Goal: Task Accomplishment & Management: Complete application form

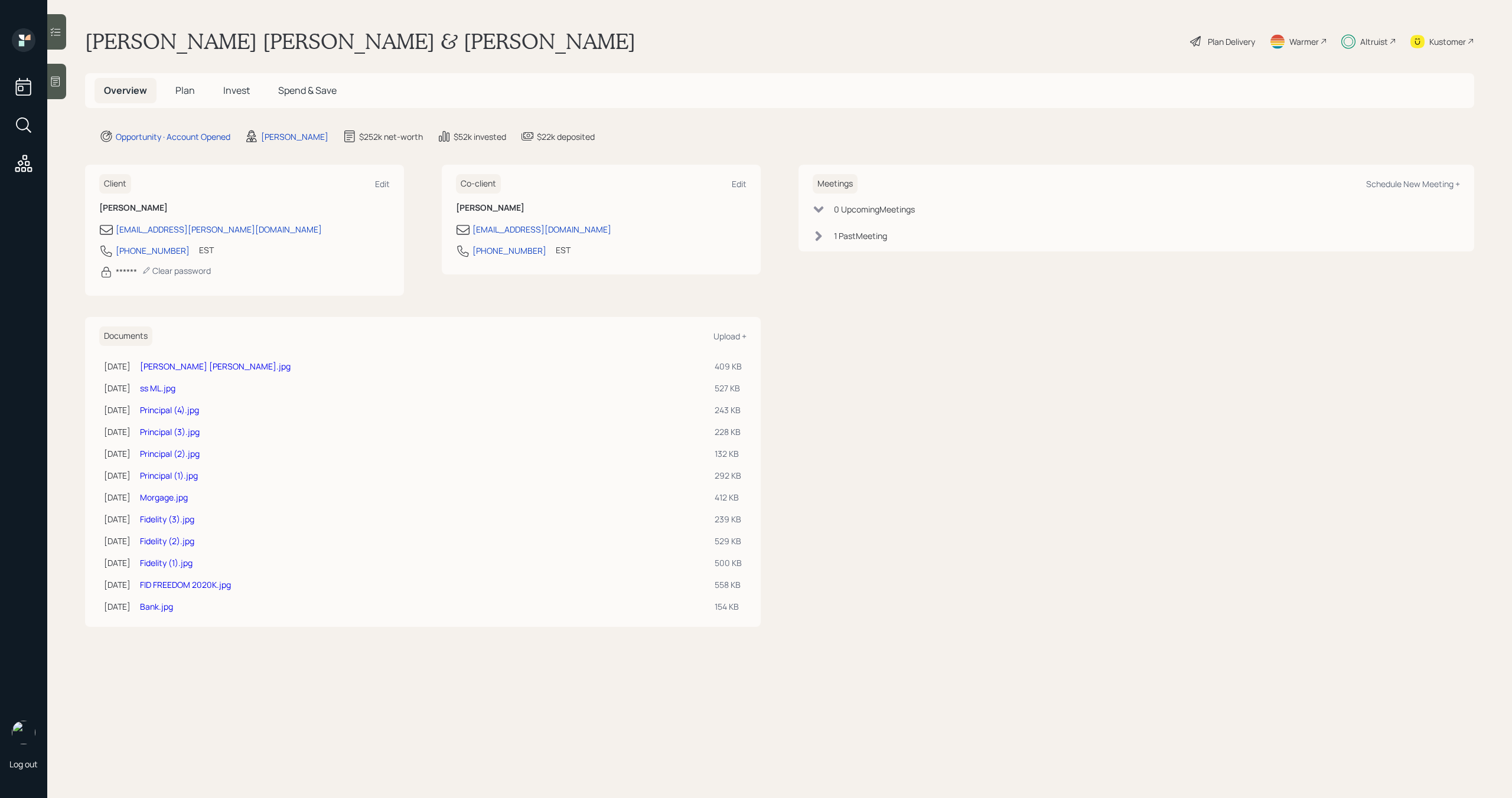
click at [182, 95] on span "Plan" at bounding box center [185, 90] width 19 height 13
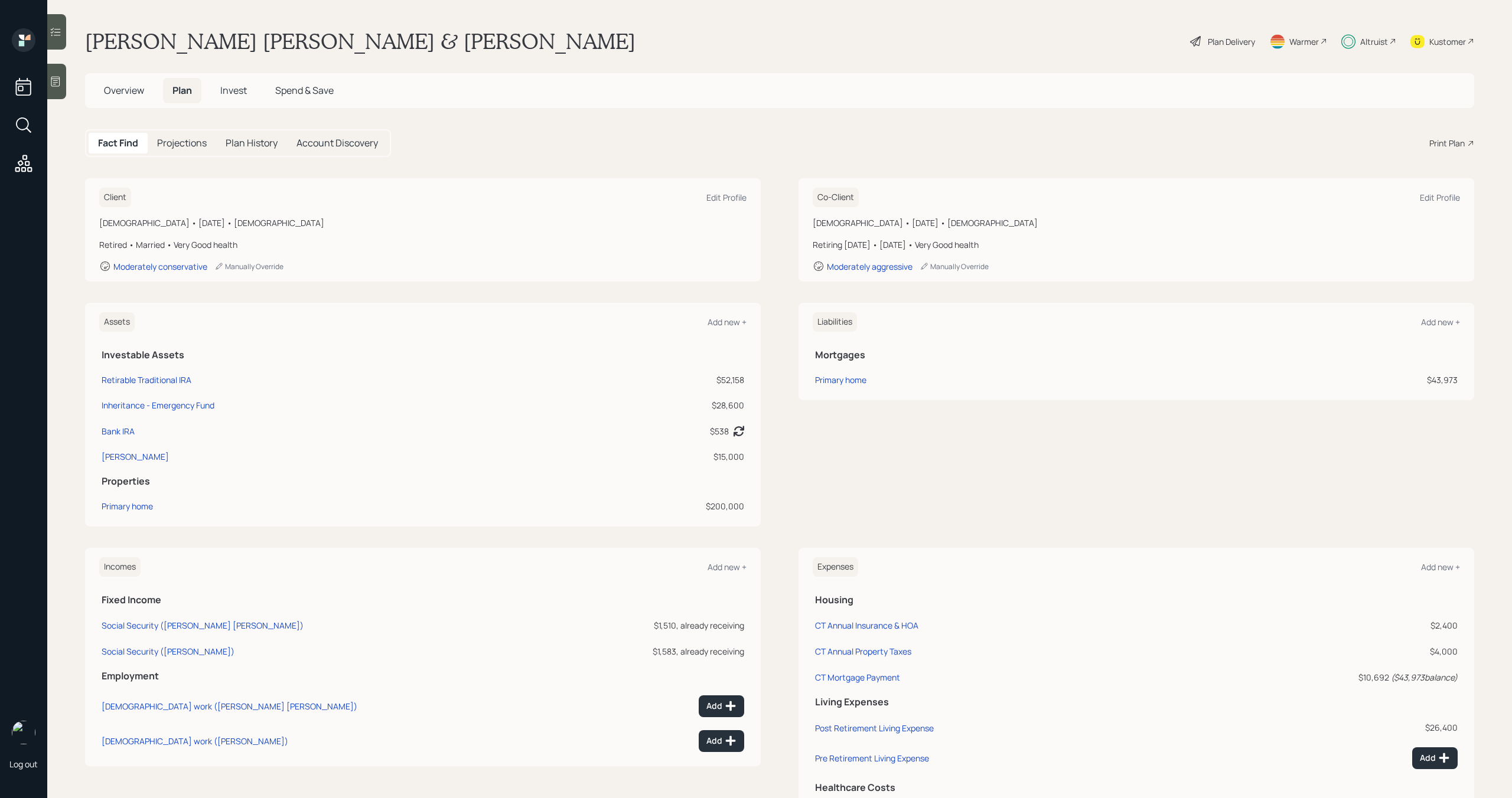
click at [235, 94] on span "Invest" at bounding box center [234, 90] width 26 height 13
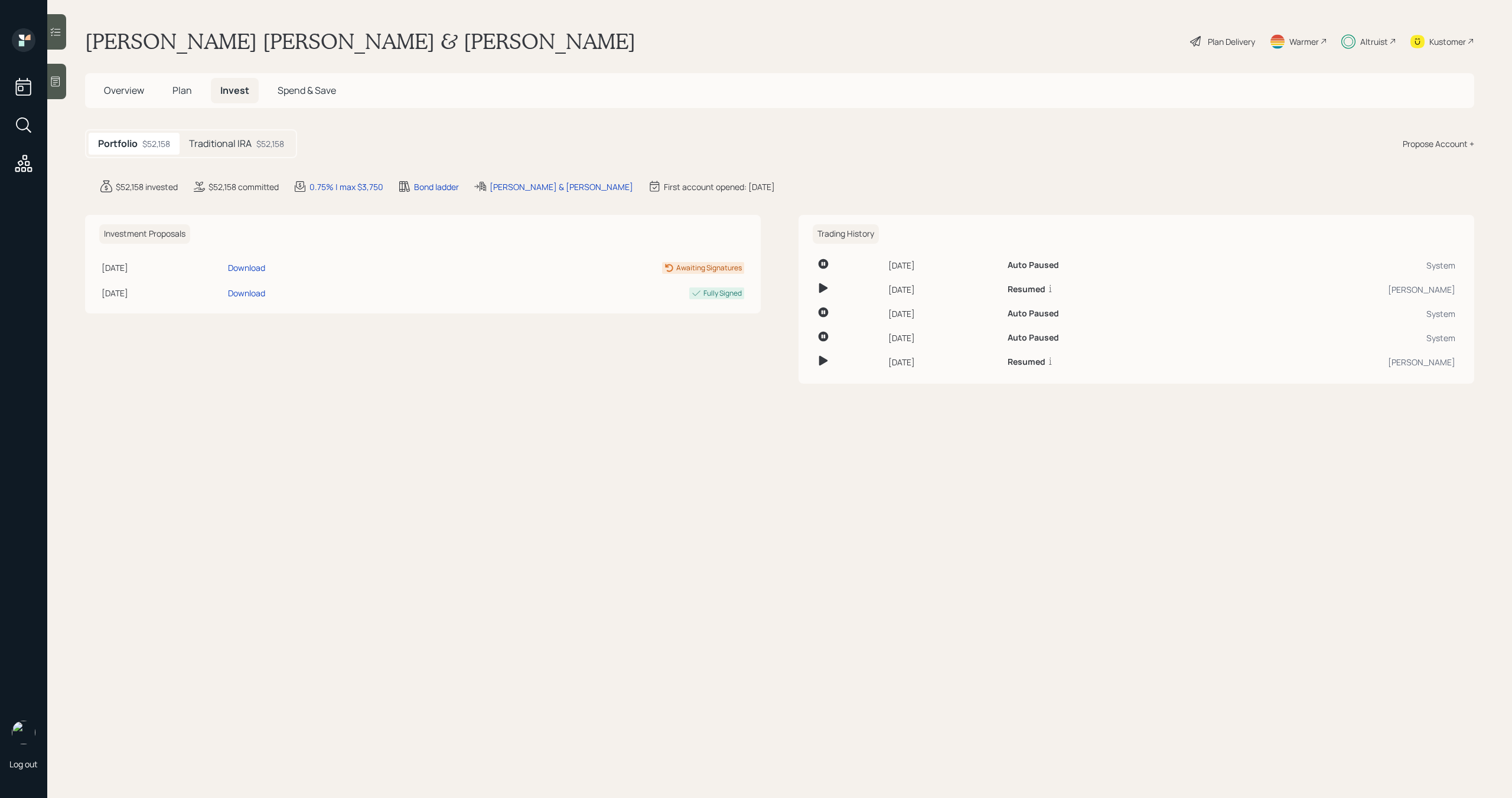
click at [234, 145] on h5 "Traditional IRA" at bounding box center [220, 144] width 63 height 11
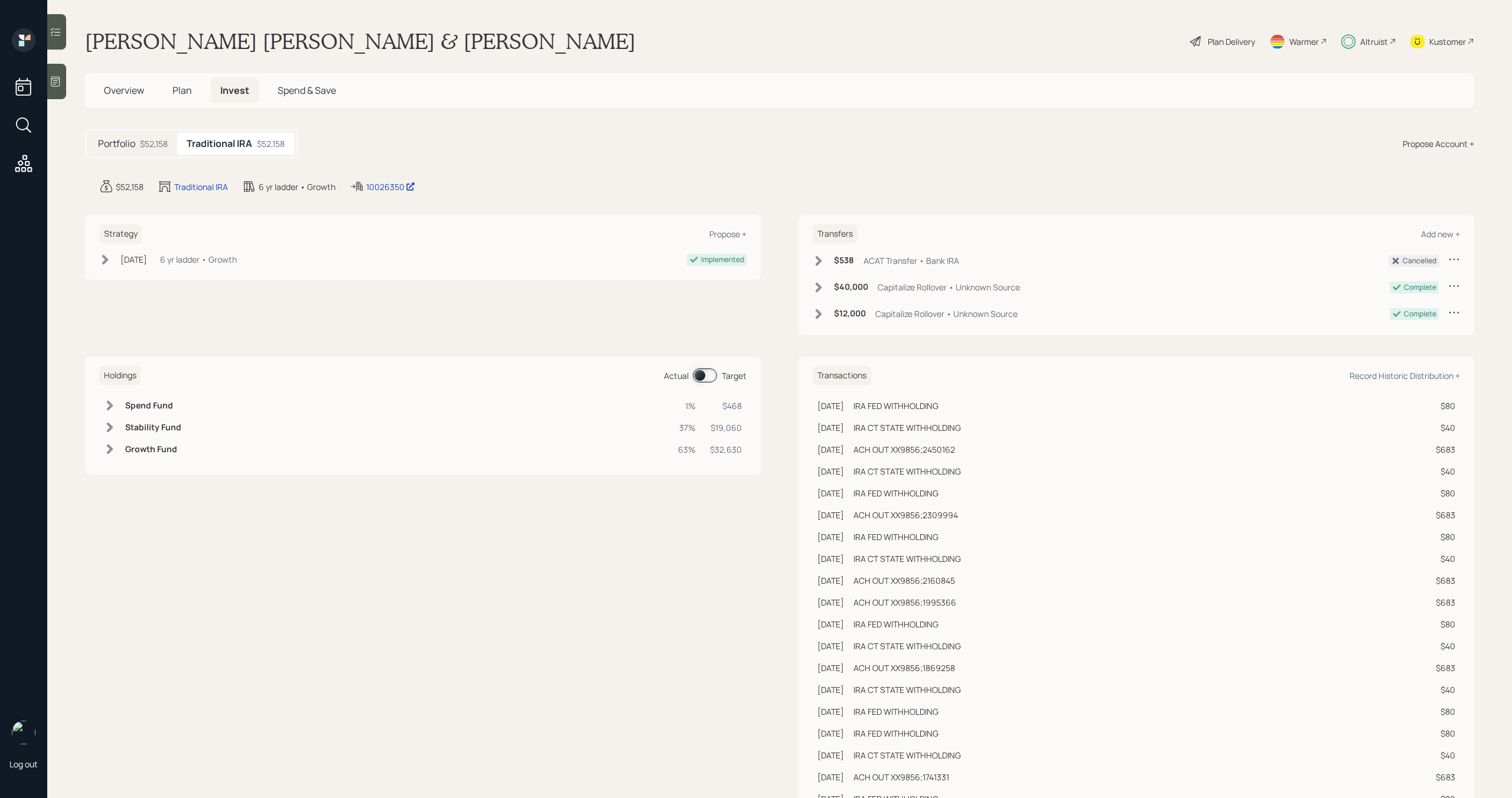
click at [136, 146] on div "Portfolio $52,158" at bounding box center [133, 143] width 89 height 22
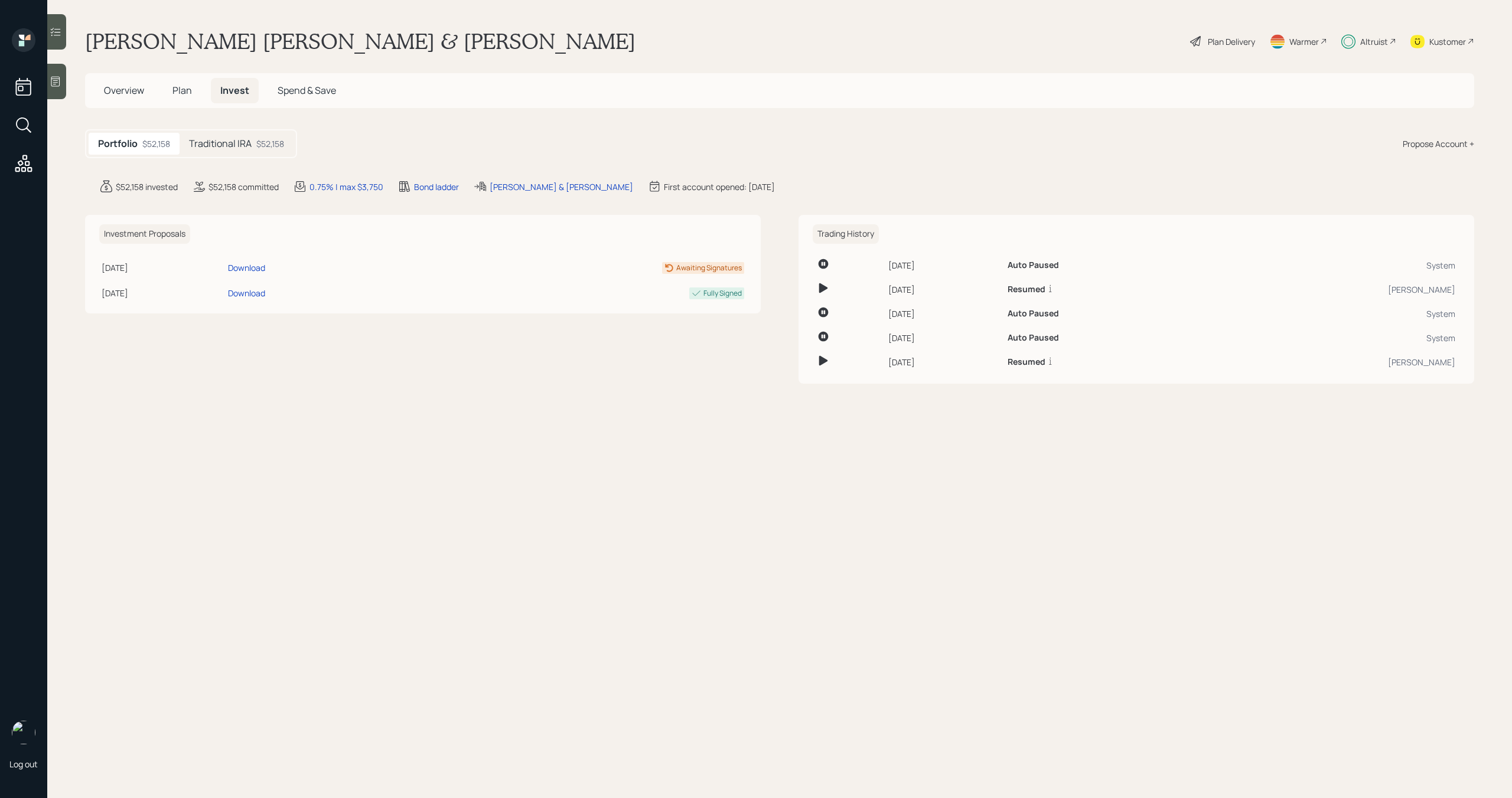
click at [232, 145] on h5 "Traditional IRA" at bounding box center [220, 144] width 63 height 11
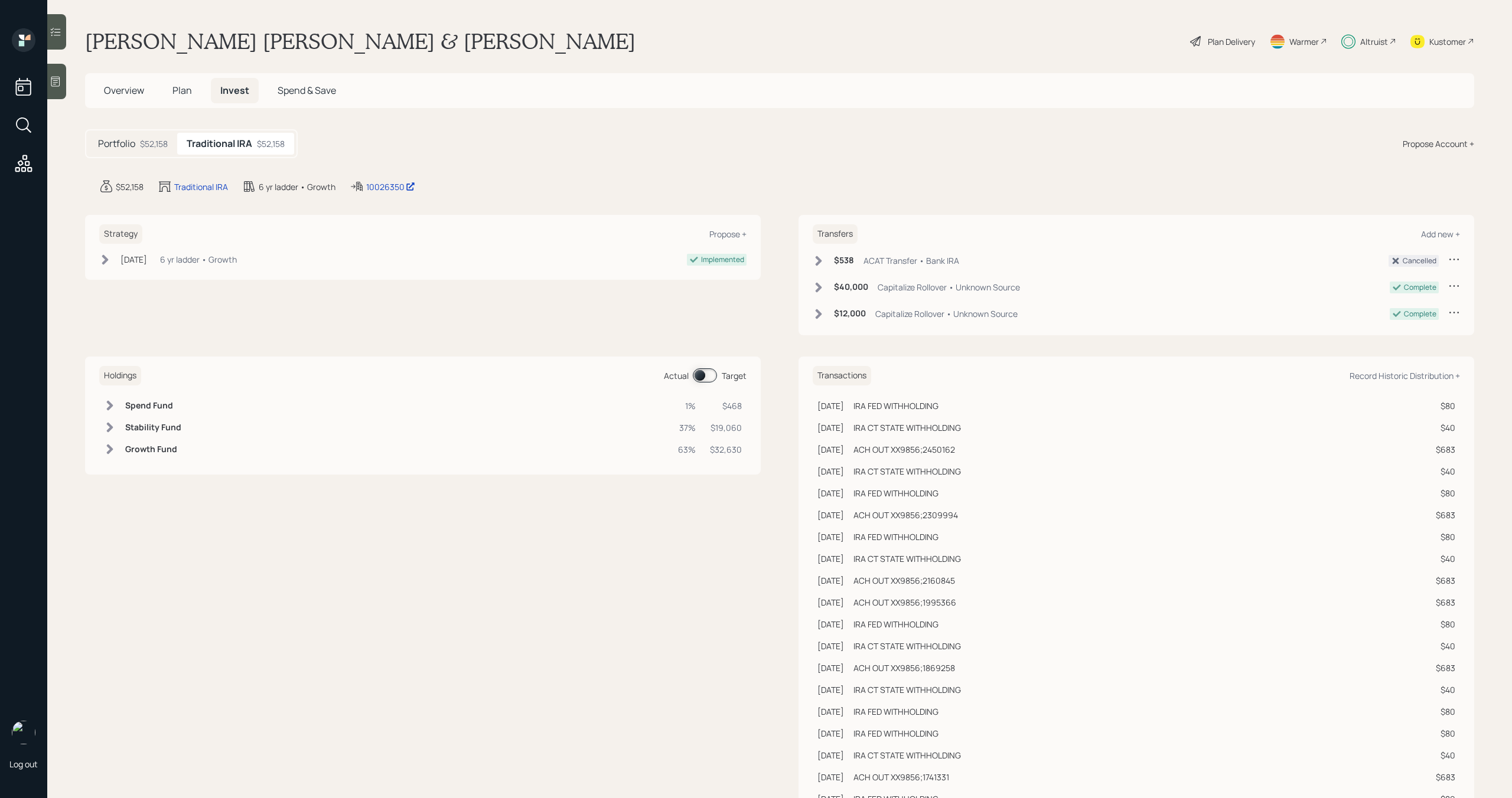
click at [1378, 37] on div "Altruist" at bounding box center [1374, 42] width 28 height 13
click at [182, 95] on span "Plan" at bounding box center [182, 90] width 19 height 13
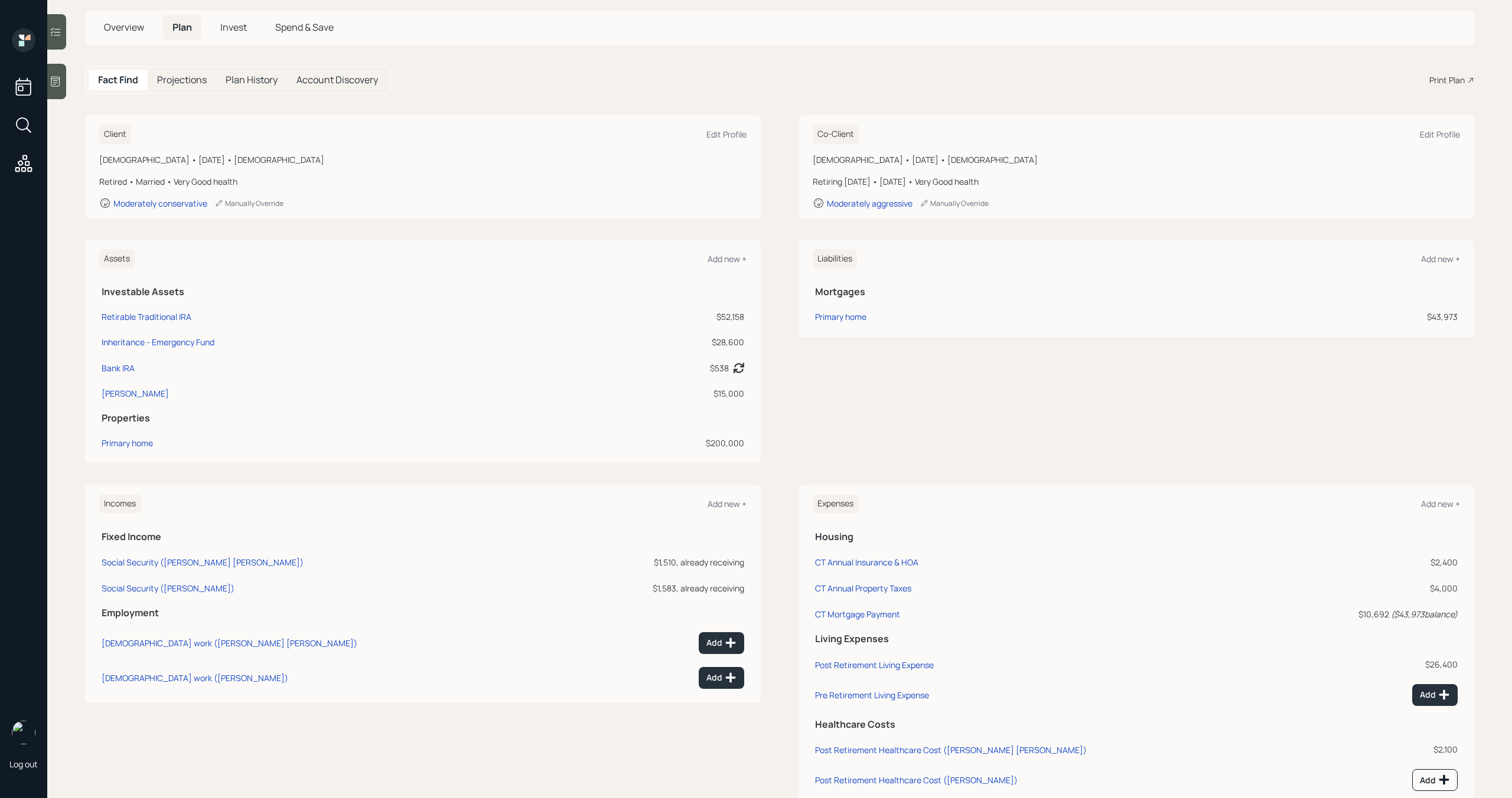
scroll to position [99, 0]
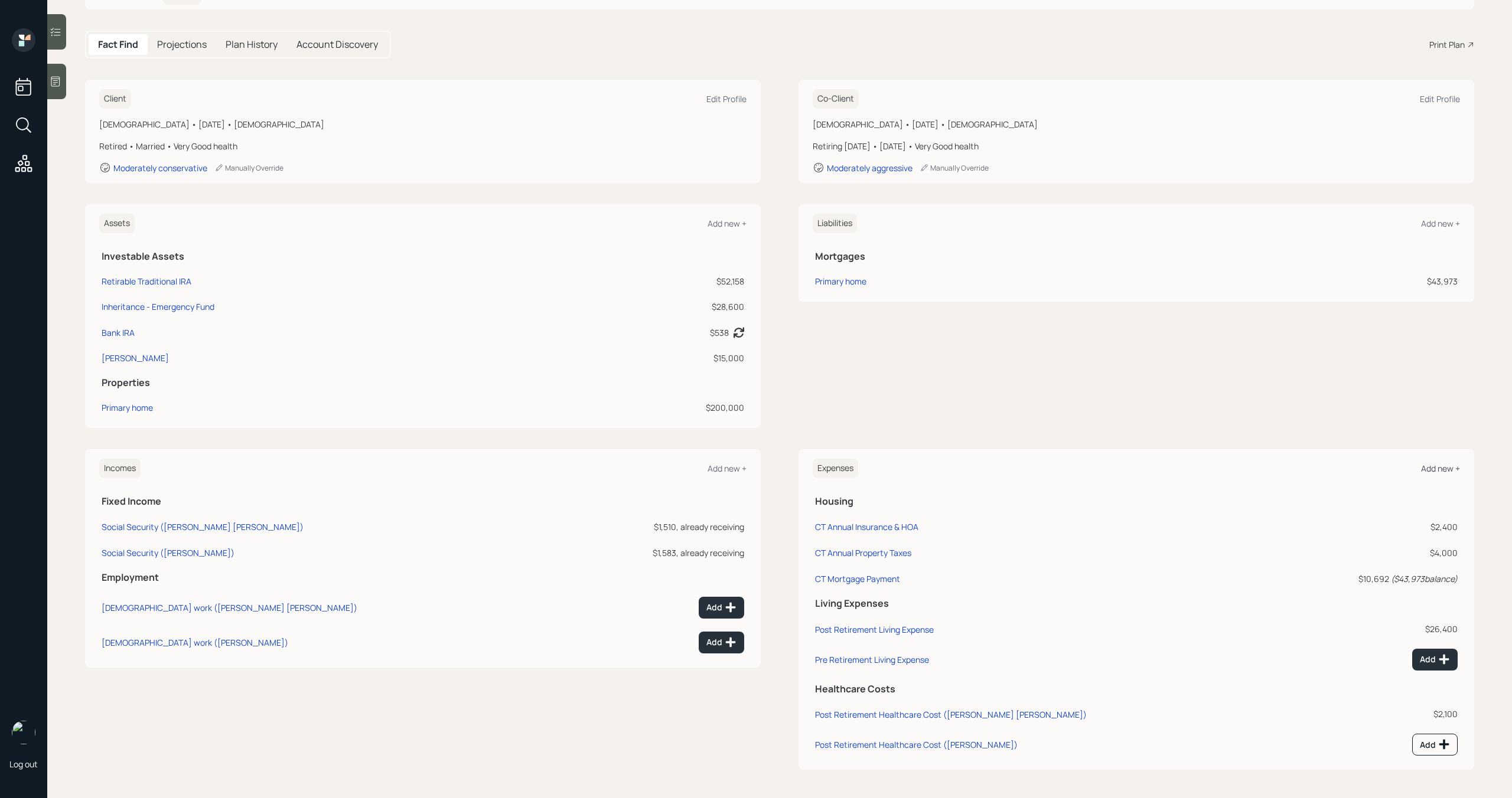
click at [1439, 469] on div "Add new +" at bounding box center [1441, 469] width 39 height 11
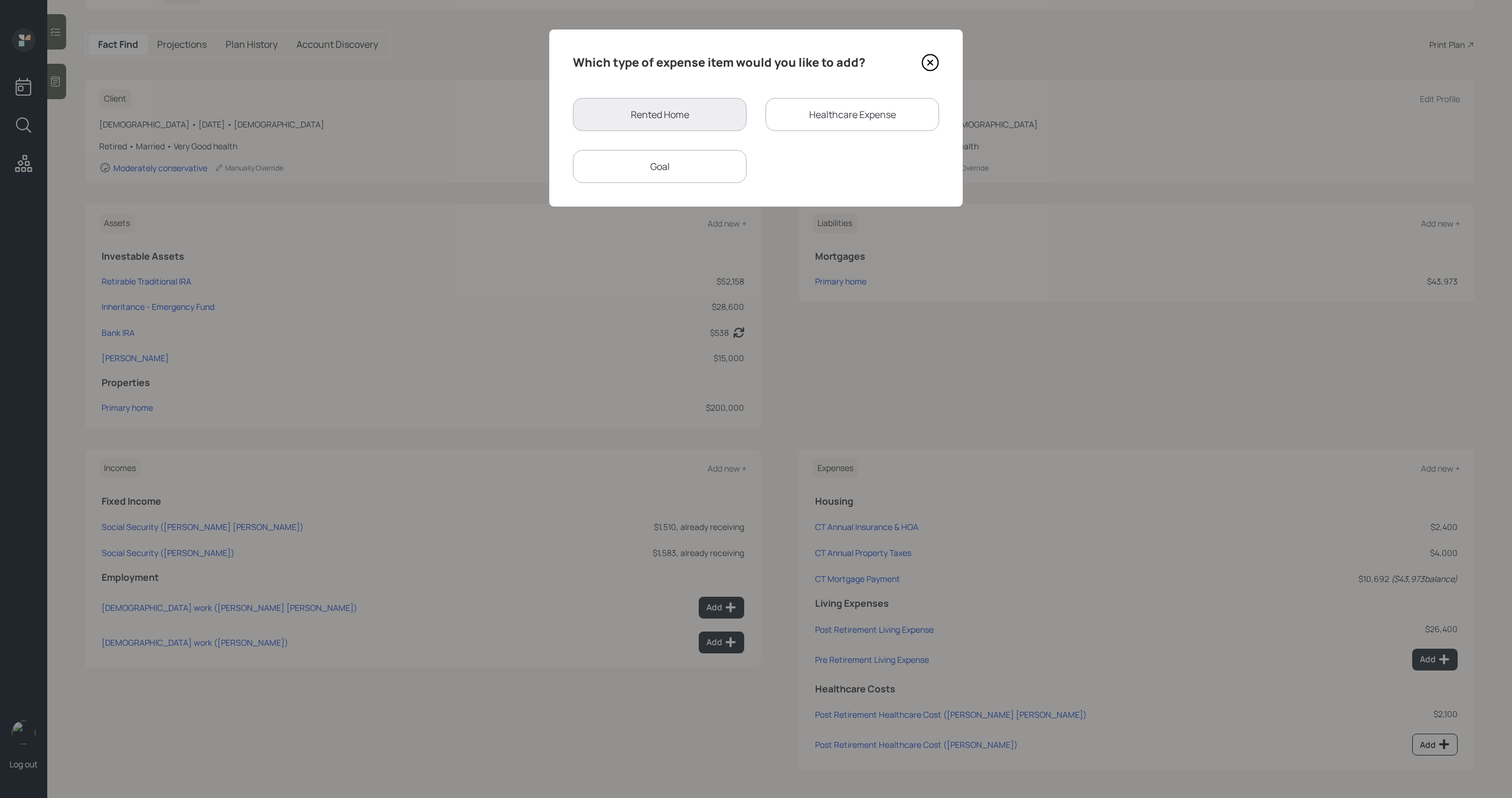
click at [727, 166] on div "Goal" at bounding box center [659, 166] width 173 height 33
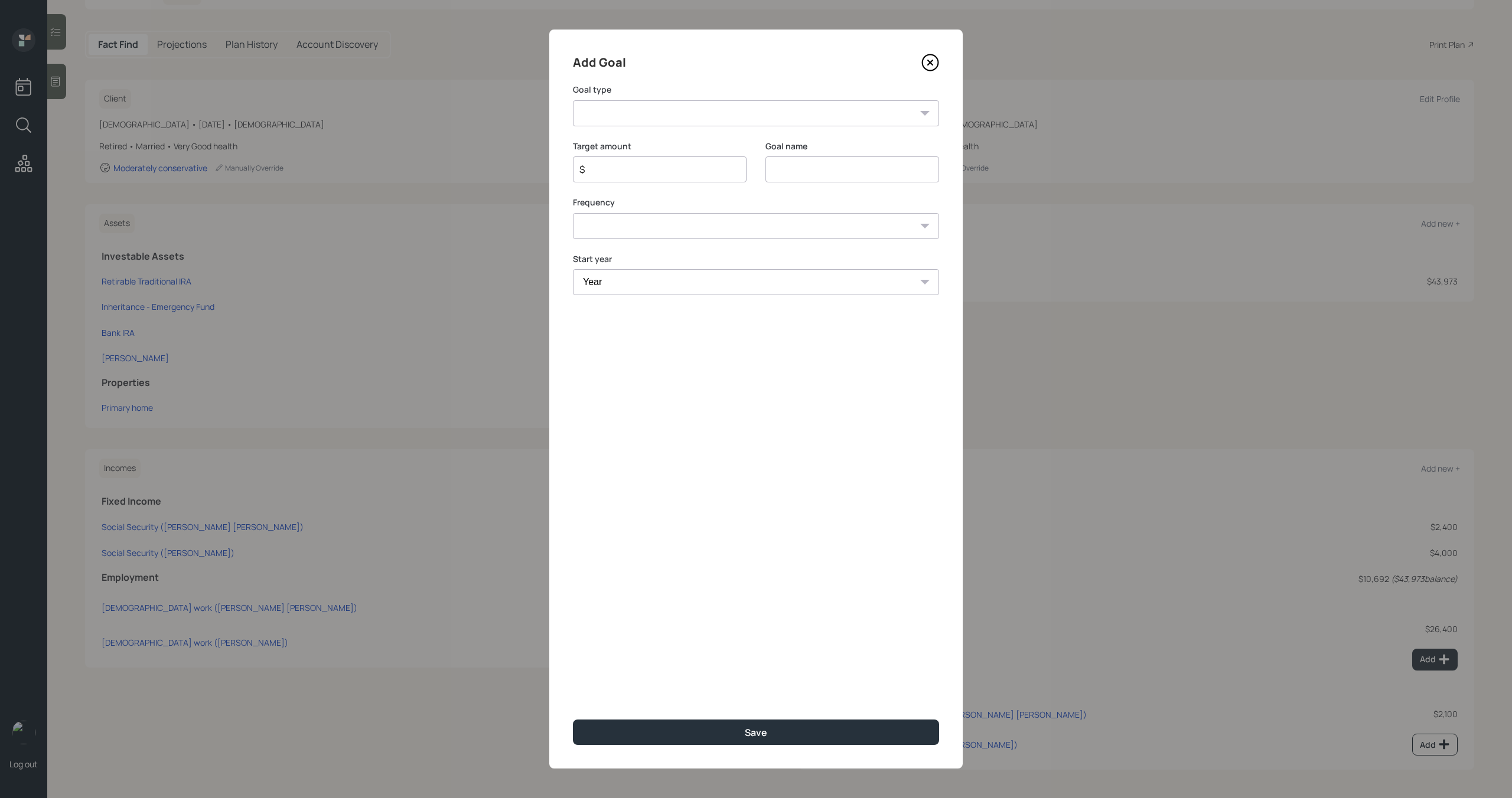
click at [692, 118] on select "Create an emergency fund Donate to charity Purchase a home Make a purchase Supp…" at bounding box center [756, 113] width 366 height 26
select select "other"
click at [573, 100] on select "Create an emergency fund Donate to charity Purchase a home Make a purchase Supp…" at bounding box center [756, 113] width 366 height 26
click at [810, 176] on input "Other" at bounding box center [852, 170] width 173 height 26
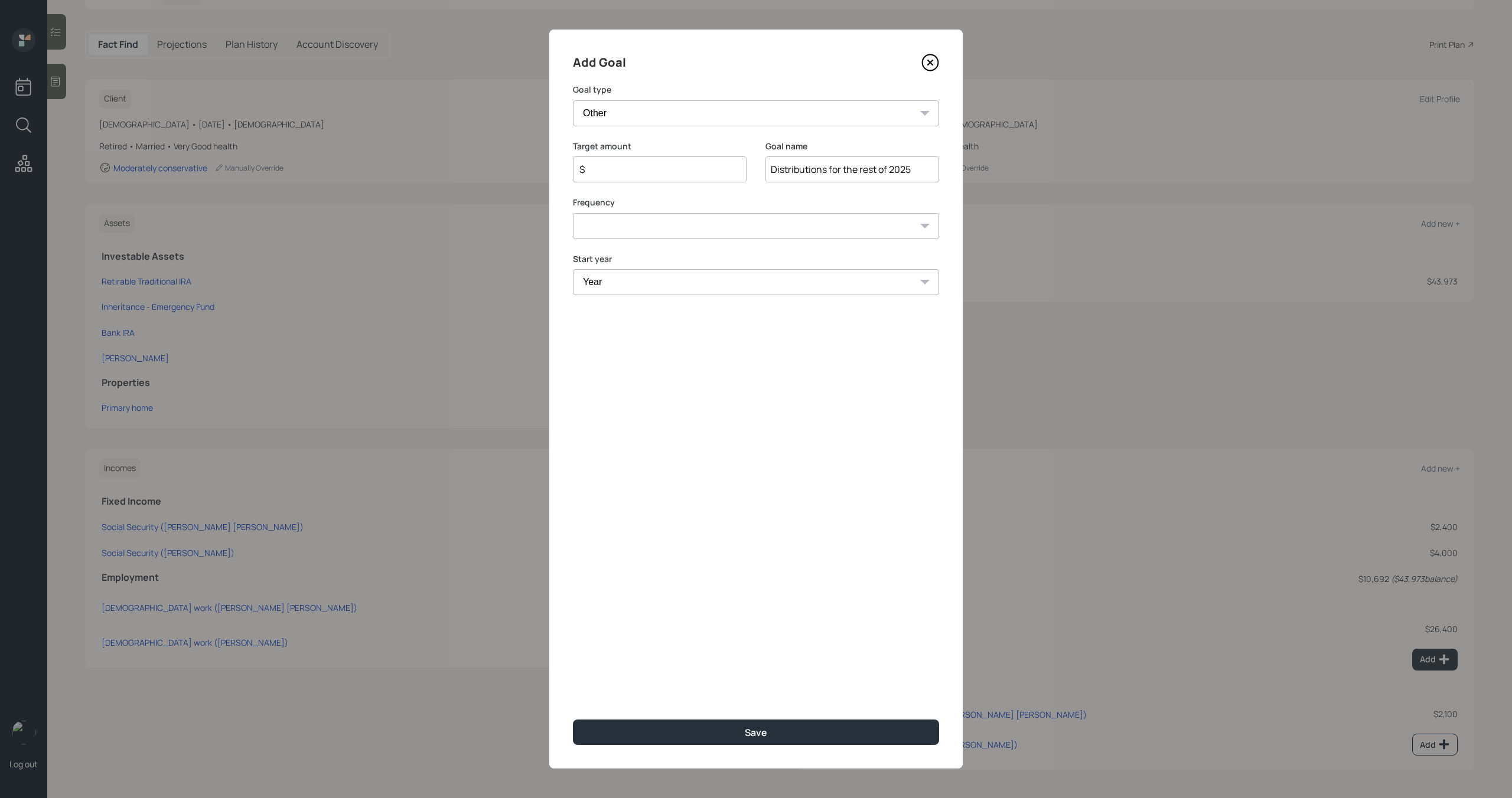
type input "Distributions for the rest of 2025"
click at [684, 170] on input "$" at bounding box center [655, 169] width 153 height 14
type input "$ 2,900"
click at [675, 224] on select "One time Every 1 year Every 2 years Every 3 years Every 4 years Every 5 years E…" at bounding box center [756, 227] width 366 height 26
select select "0"
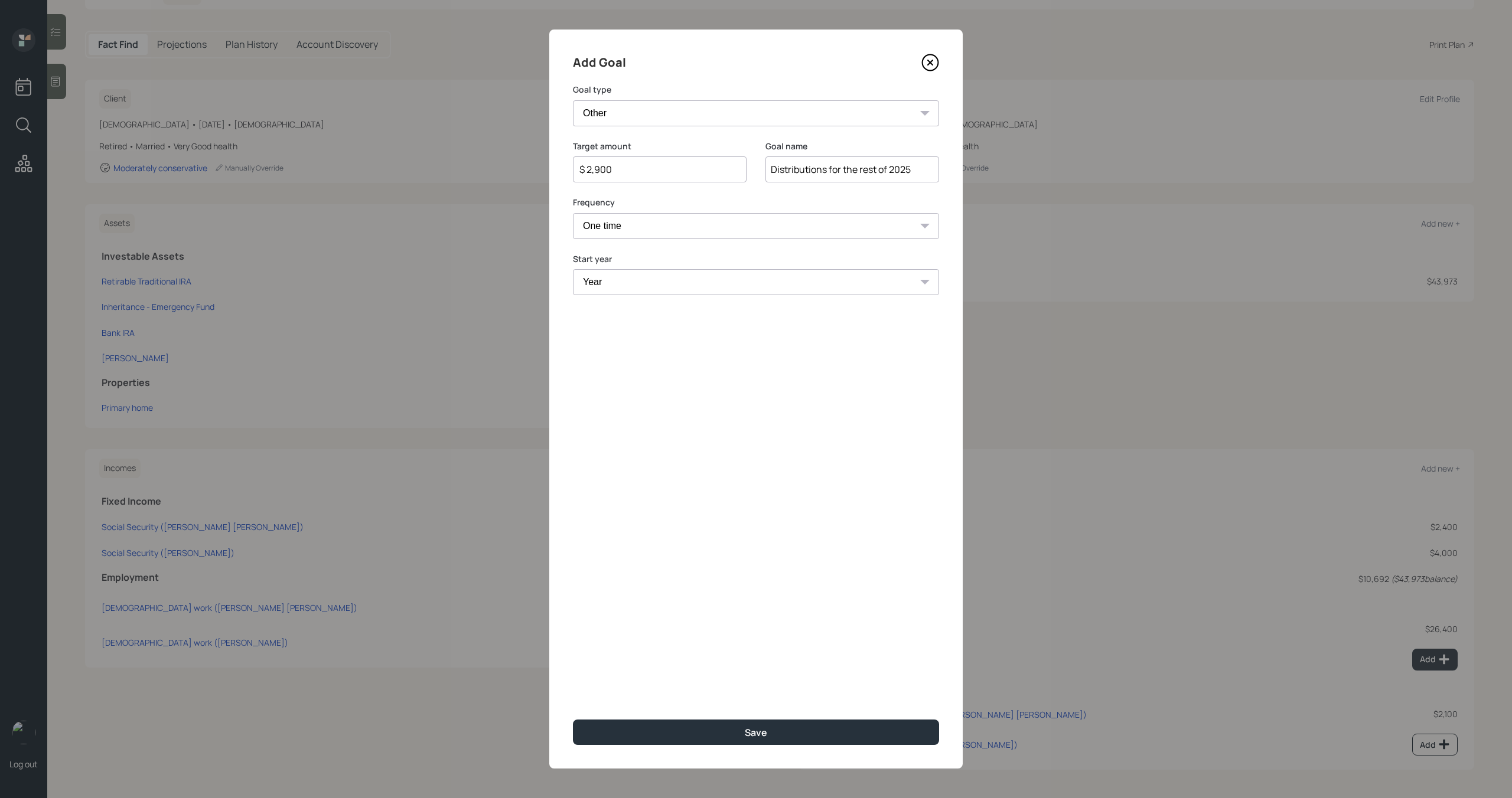
click at [573, 213] on select "One time Every 1 year Every 2 years Every 3 years Every 4 years Every 5 years E…" at bounding box center [756, 227] width 366 height 26
click at [661, 283] on select "Year 2025 2026 2027 2028 2029 2030 2031 2032 2033 2034 2035 2036 2037 2038 2039…" at bounding box center [756, 282] width 366 height 26
select select "2025"
click at [573, 269] on select "Year 2025 2026 2027 2028 2029 2030 2031 2032 2033 2034 2035 2036 2037 2038 2039…" at bounding box center [756, 282] width 366 height 26
click at [691, 729] on button "Save" at bounding box center [756, 732] width 366 height 26
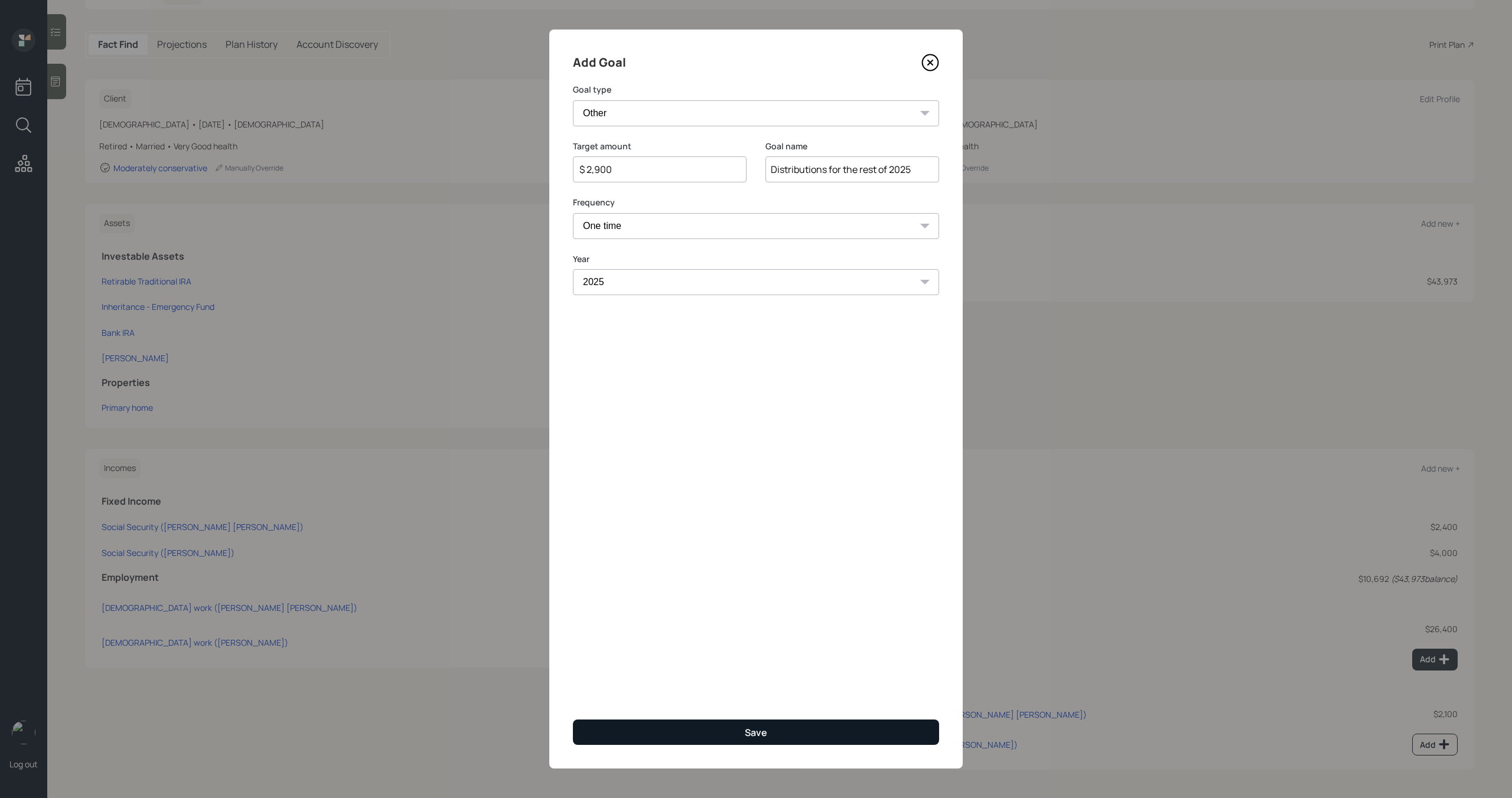
type input "$"
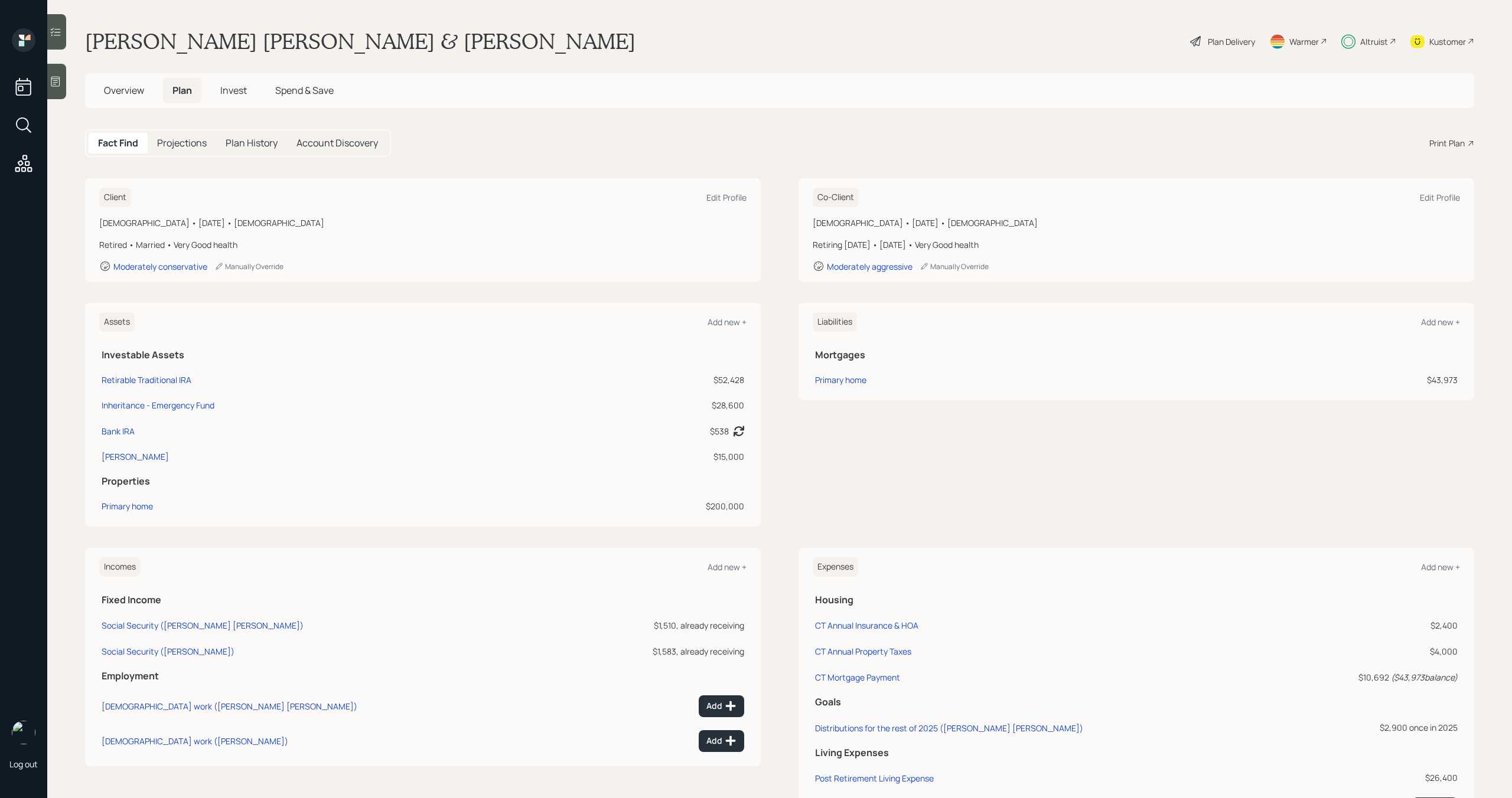
click at [243, 90] on span "Invest" at bounding box center [234, 90] width 26 height 13
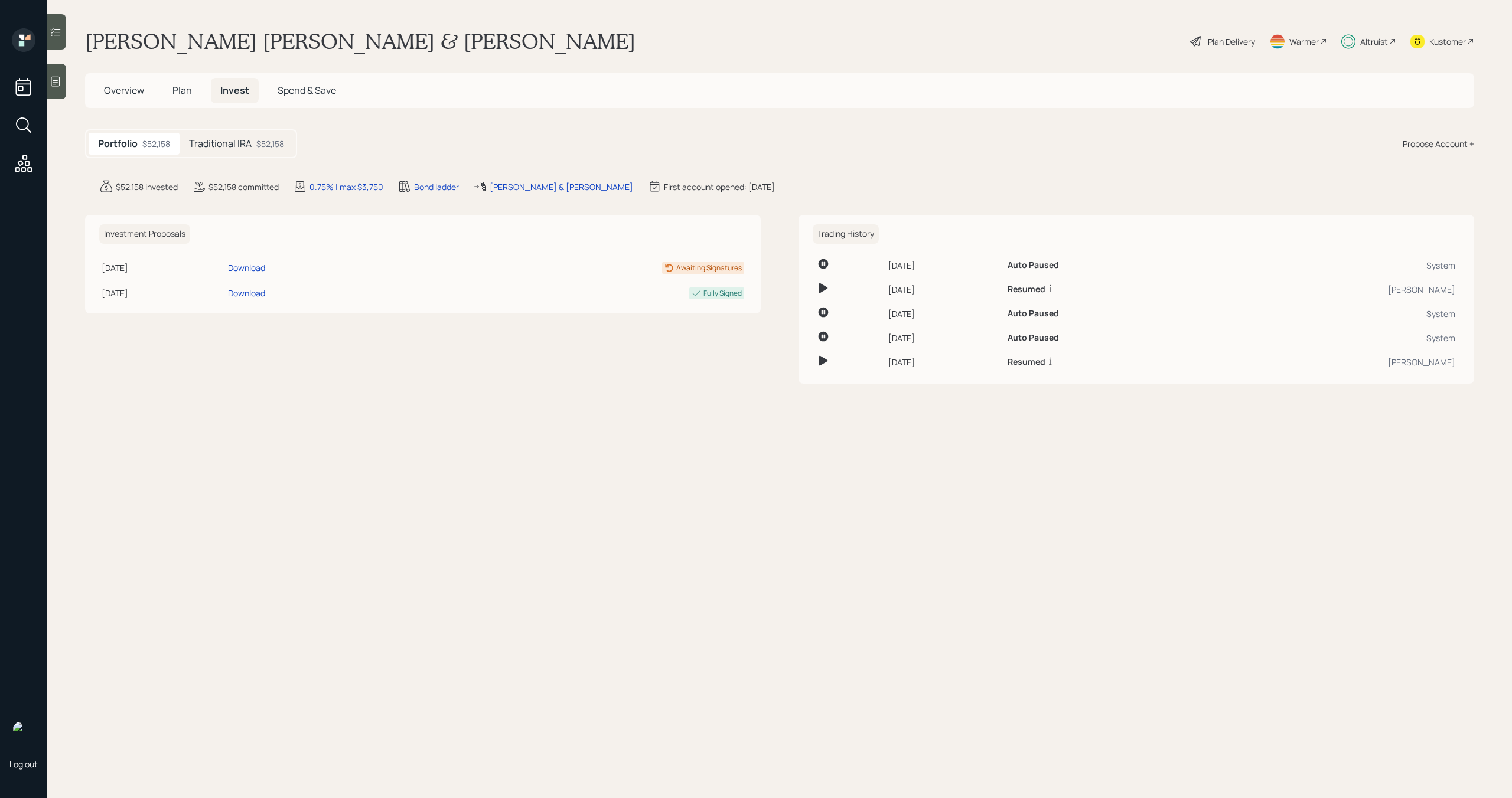
click at [250, 147] on h5 "Traditional IRA" at bounding box center [220, 144] width 63 height 11
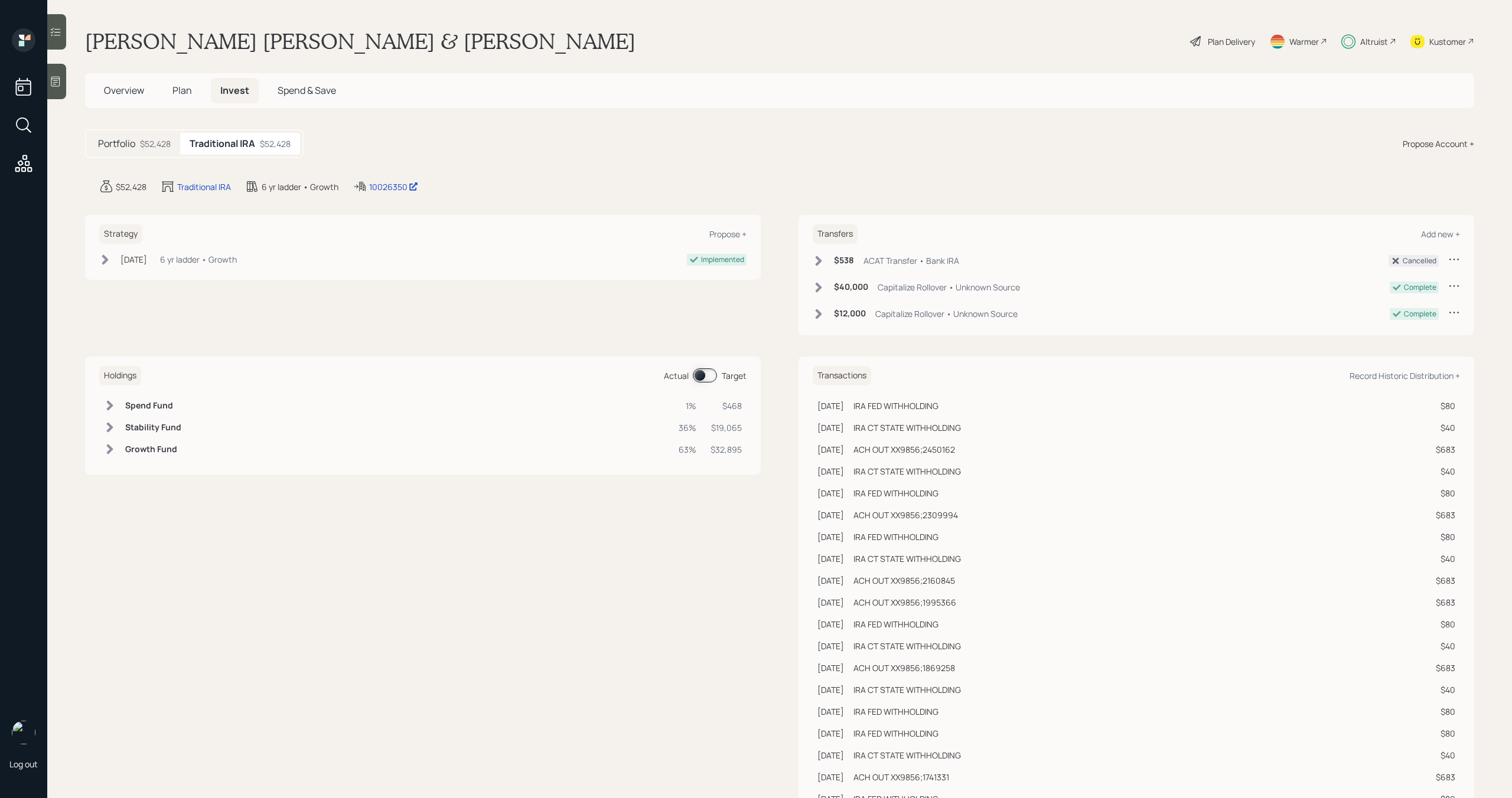
click at [701, 377] on span at bounding box center [705, 376] width 24 height 14
click at [188, 90] on span "Plan" at bounding box center [182, 90] width 19 height 13
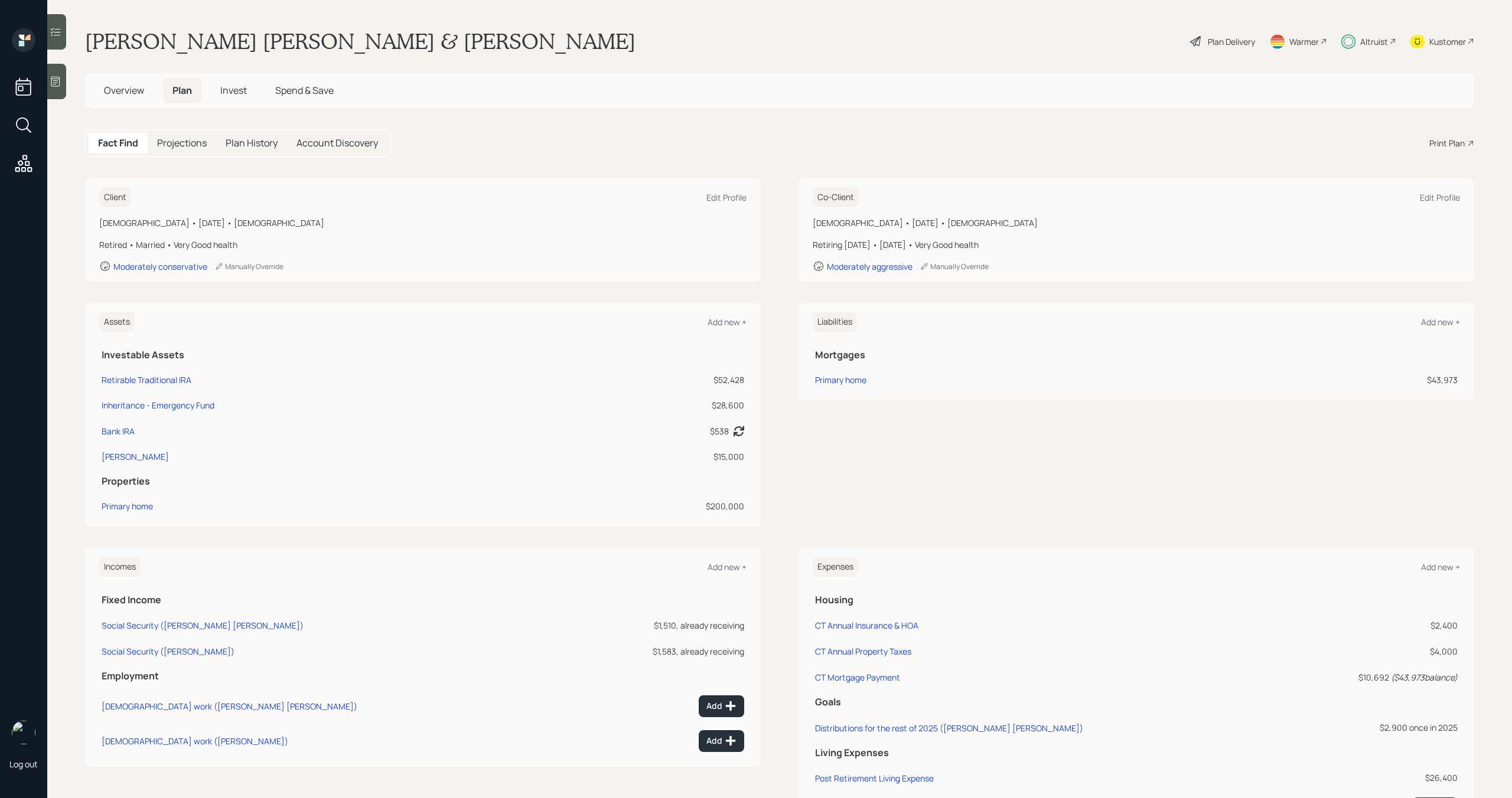
scroll to position [3, 0]
click at [924, 724] on div "Distributions for the rest of 2025 ([PERSON_NAME] [PERSON_NAME])" at bounding box center [949, 726] width 268 height 11
select select "0"
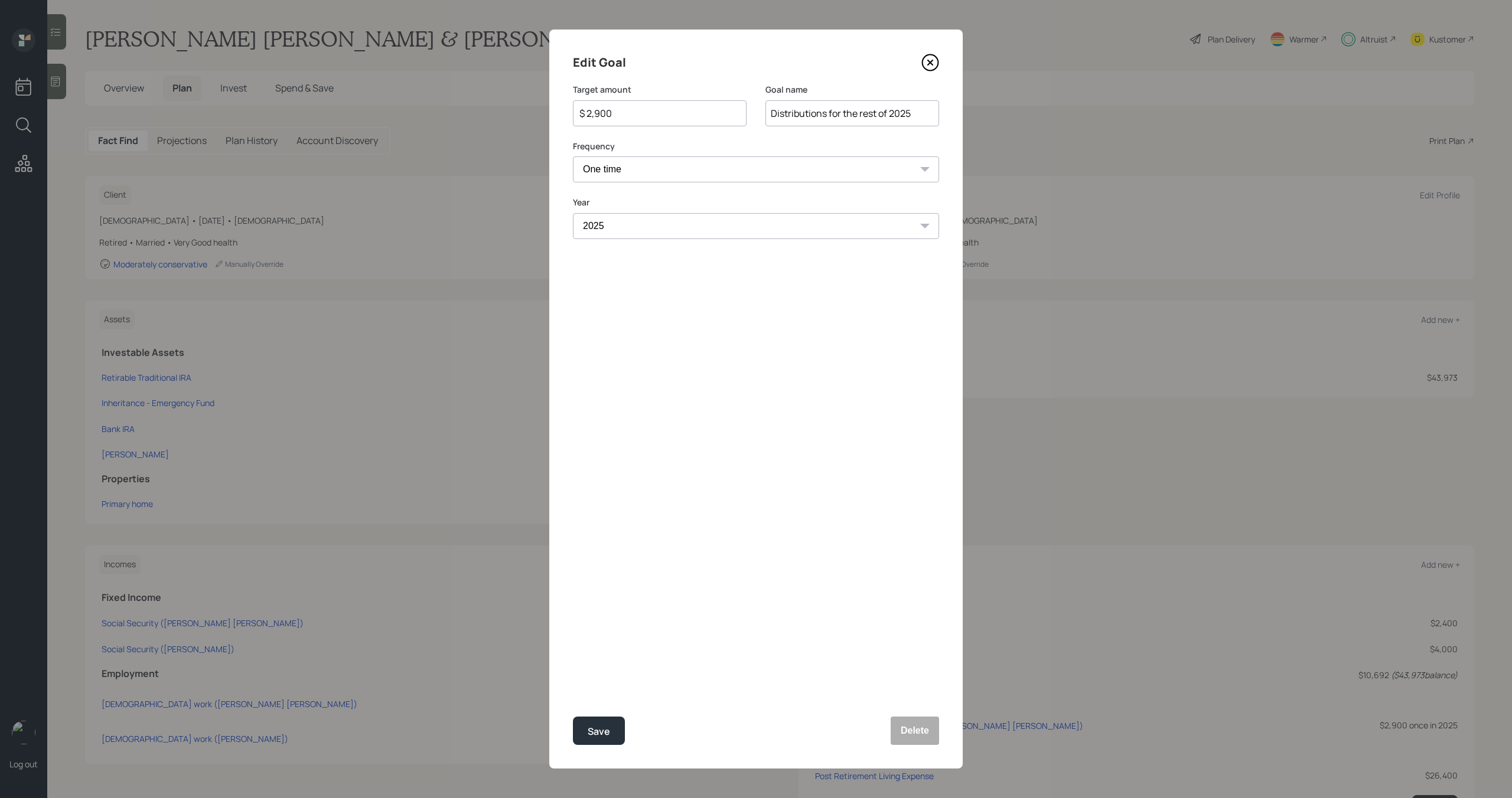
click at [642, 112] on input "$ 2,900" at bounding box center [655, 113] width 153 height 14
type input "$ 2,900"
click at [597, 725] on div "Save" at bounding box center [599, 732] width 23 height 16
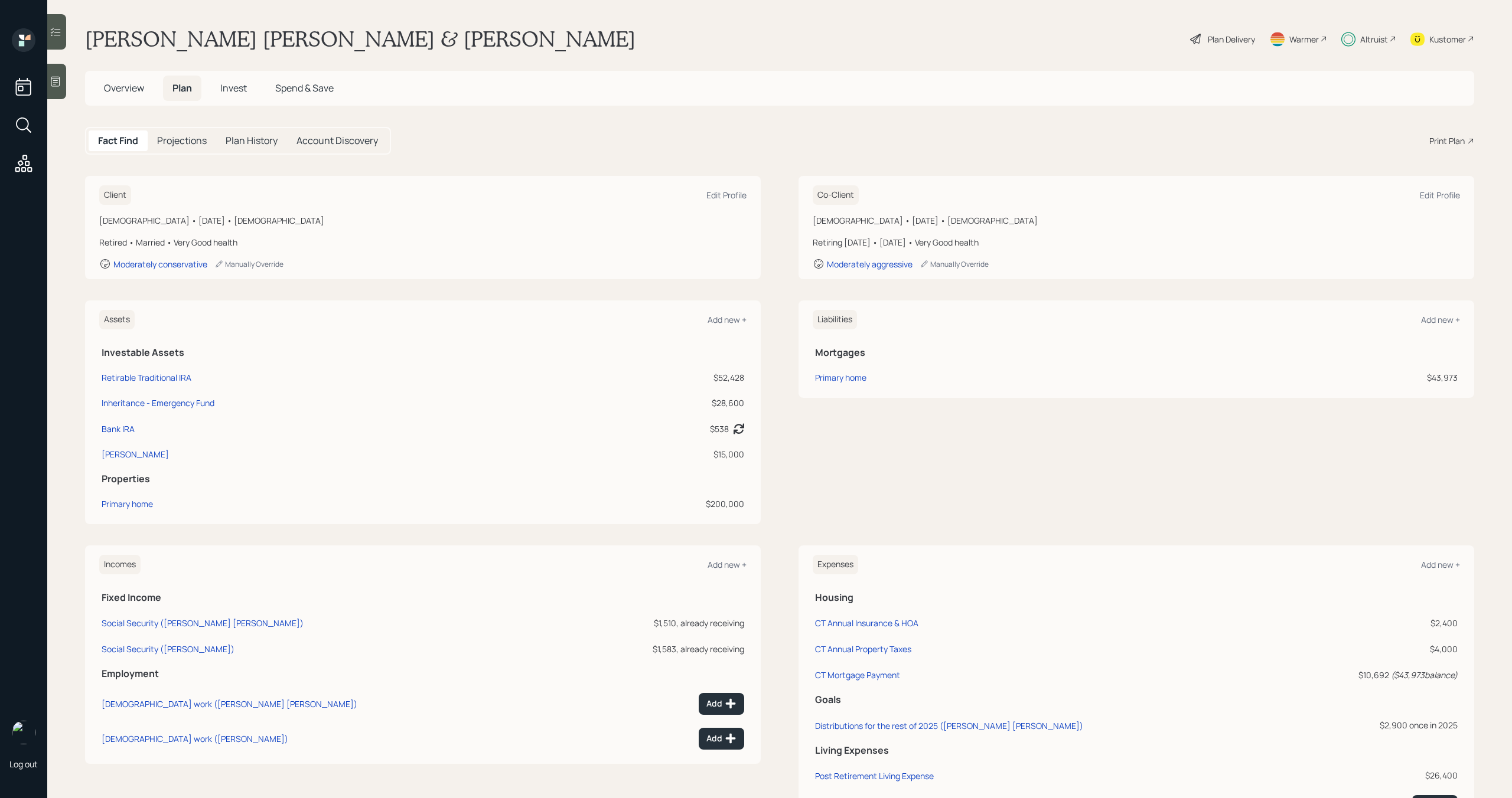
click at [237, 85] on span "Invest" at bounding box center [234, 88] width 26 height 13
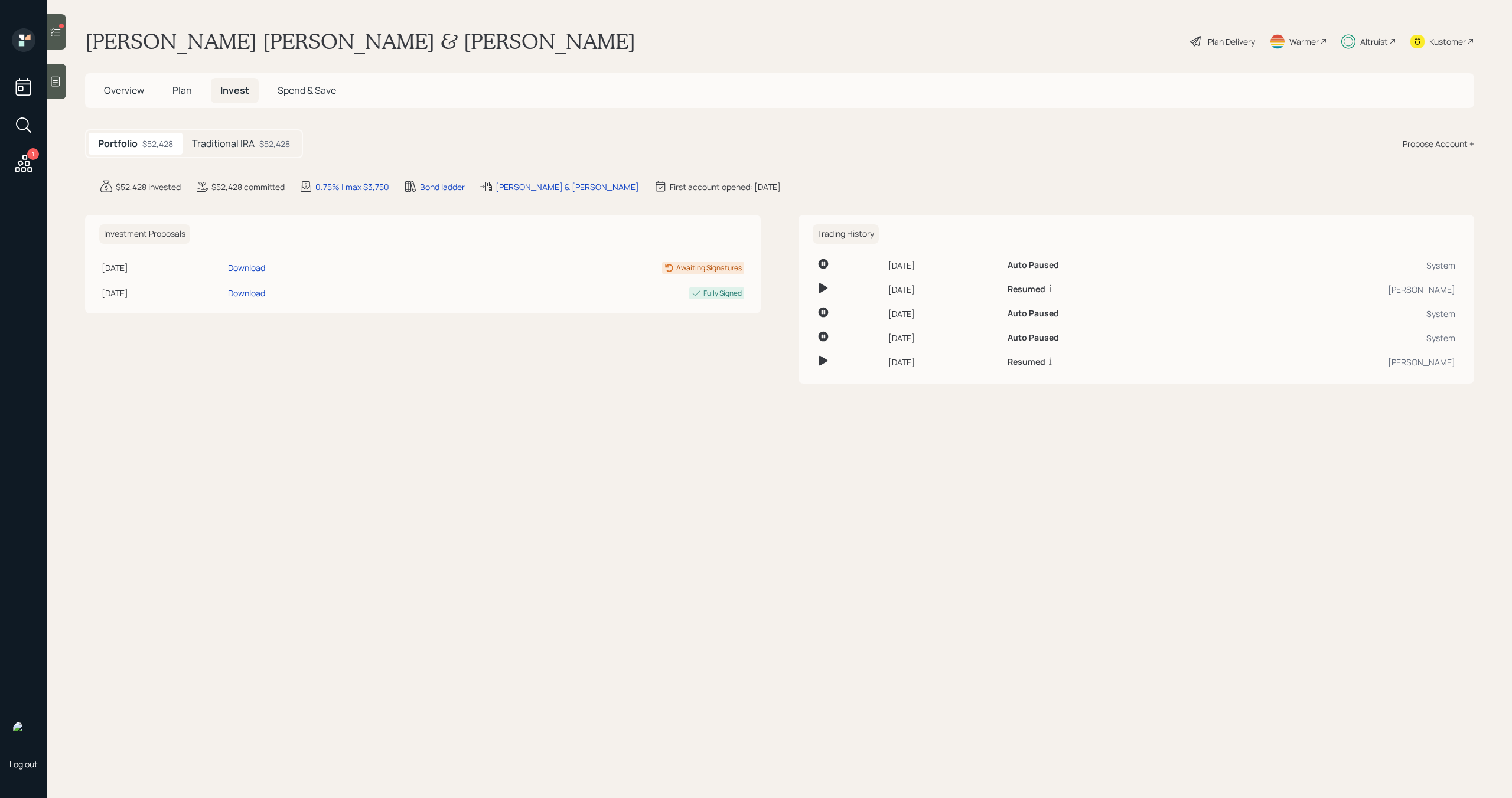
click at [60, 30] on icon at bounding box center [55, 32] width 12 height 12
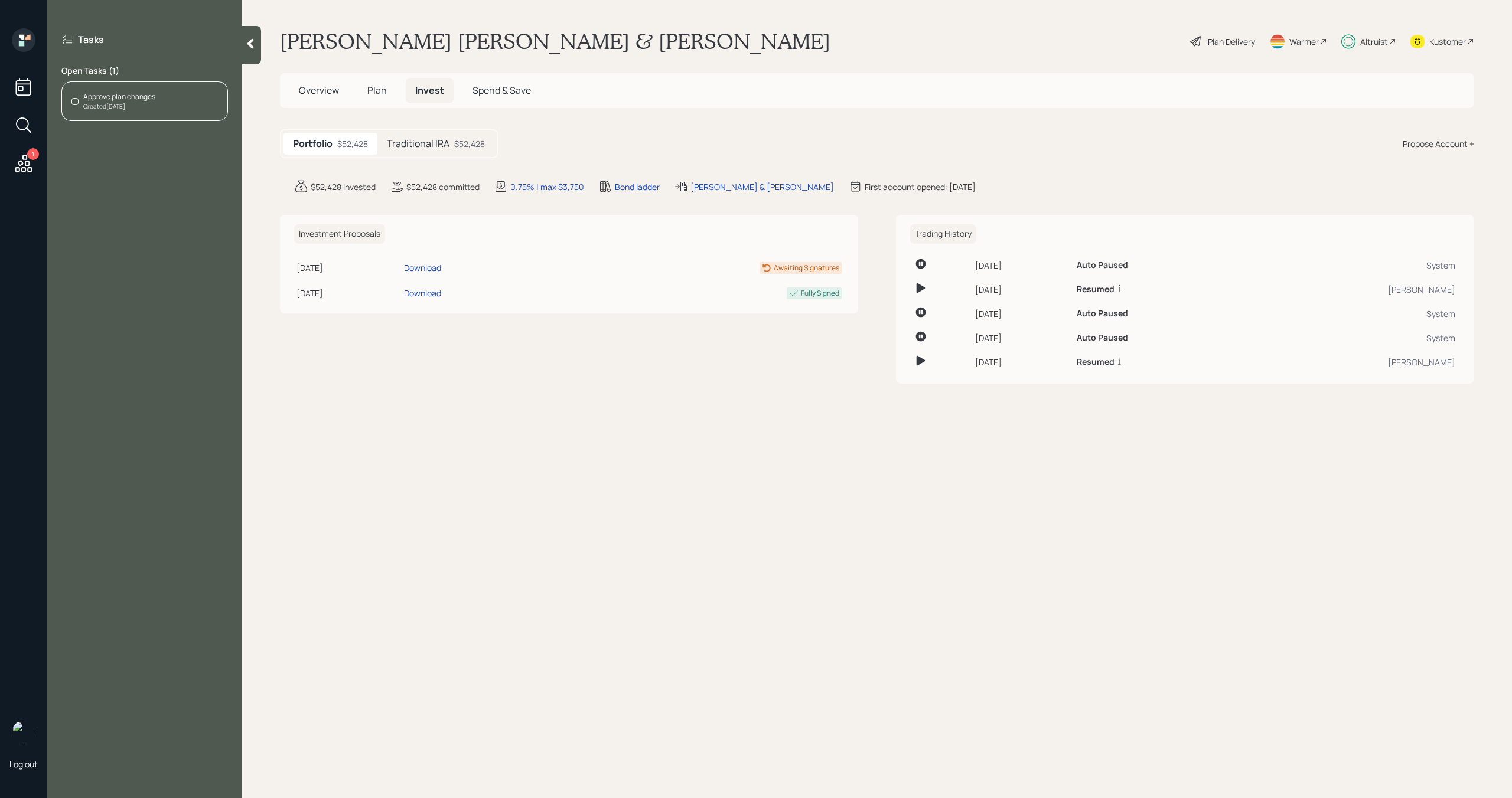
click at [134, 103] on div "Created Today" at bounding box center [119, 106] width 72 height 9
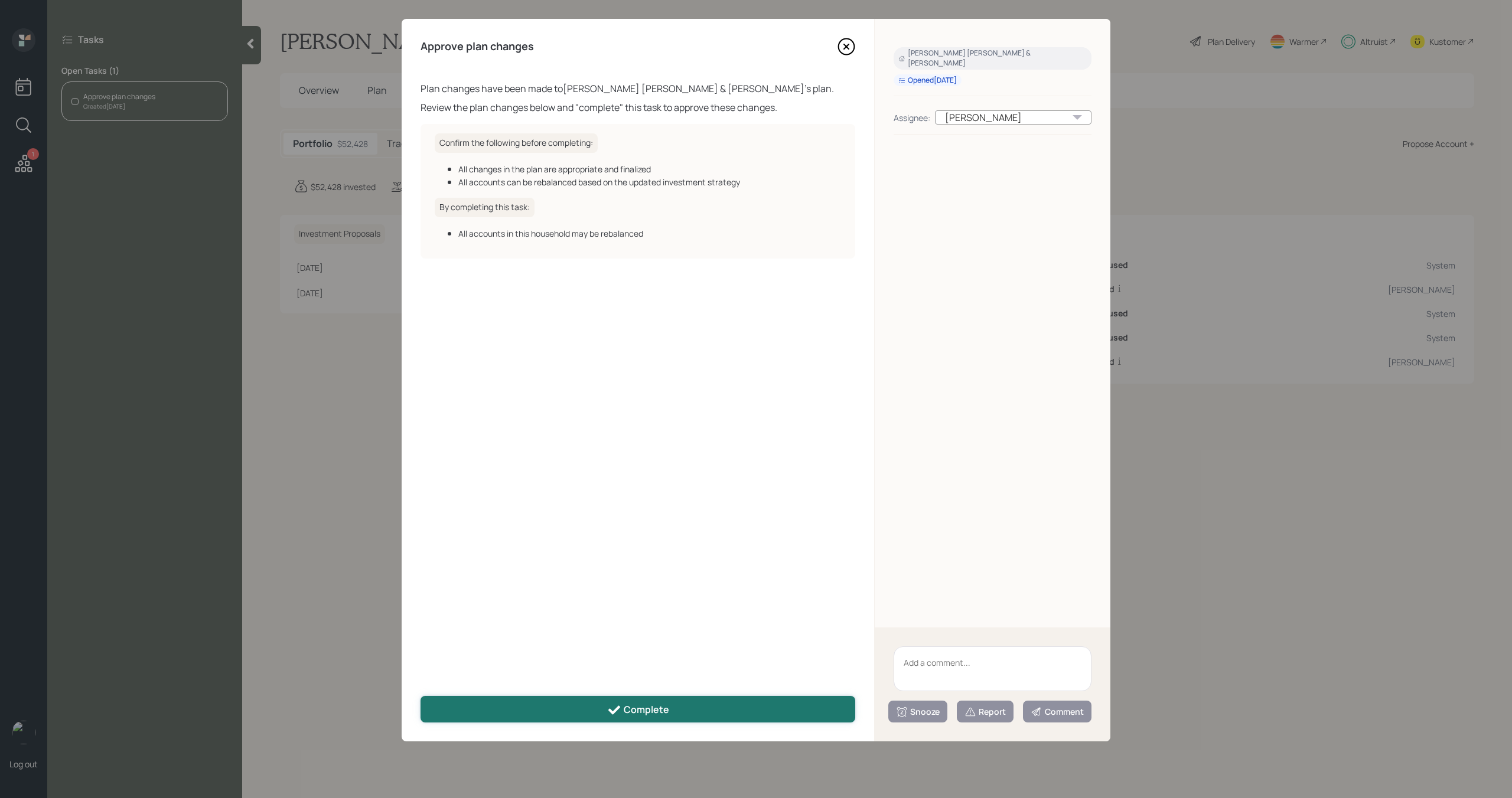
click at [626, 709] on div "Complete" at bounding box center [638, 710] width 62 height 14
